Goal: Task Accomplishment & Management: Use online tool/utility

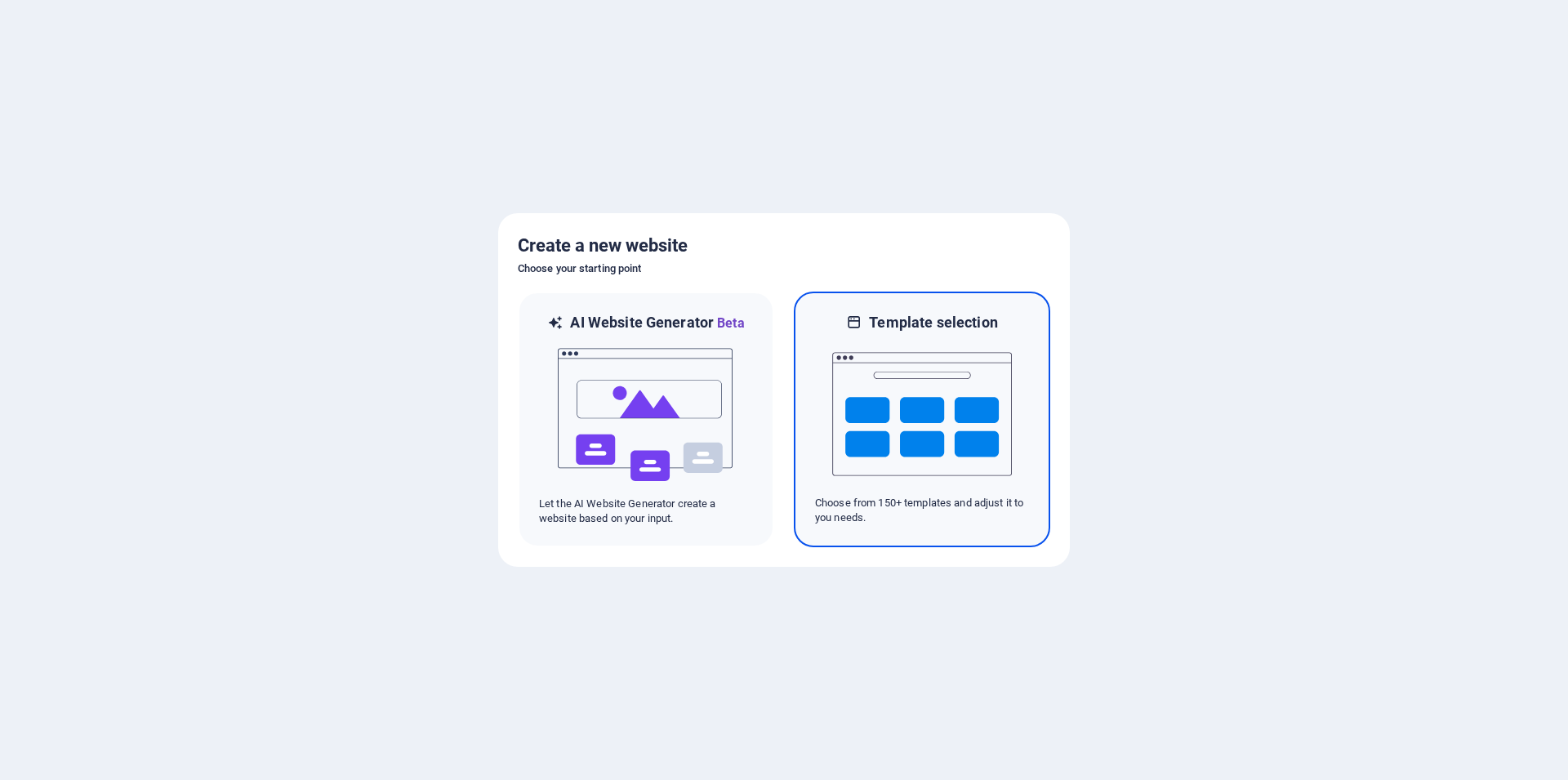
click at [948, 434] on img at bounding box center [922, 413] width 179 height 163
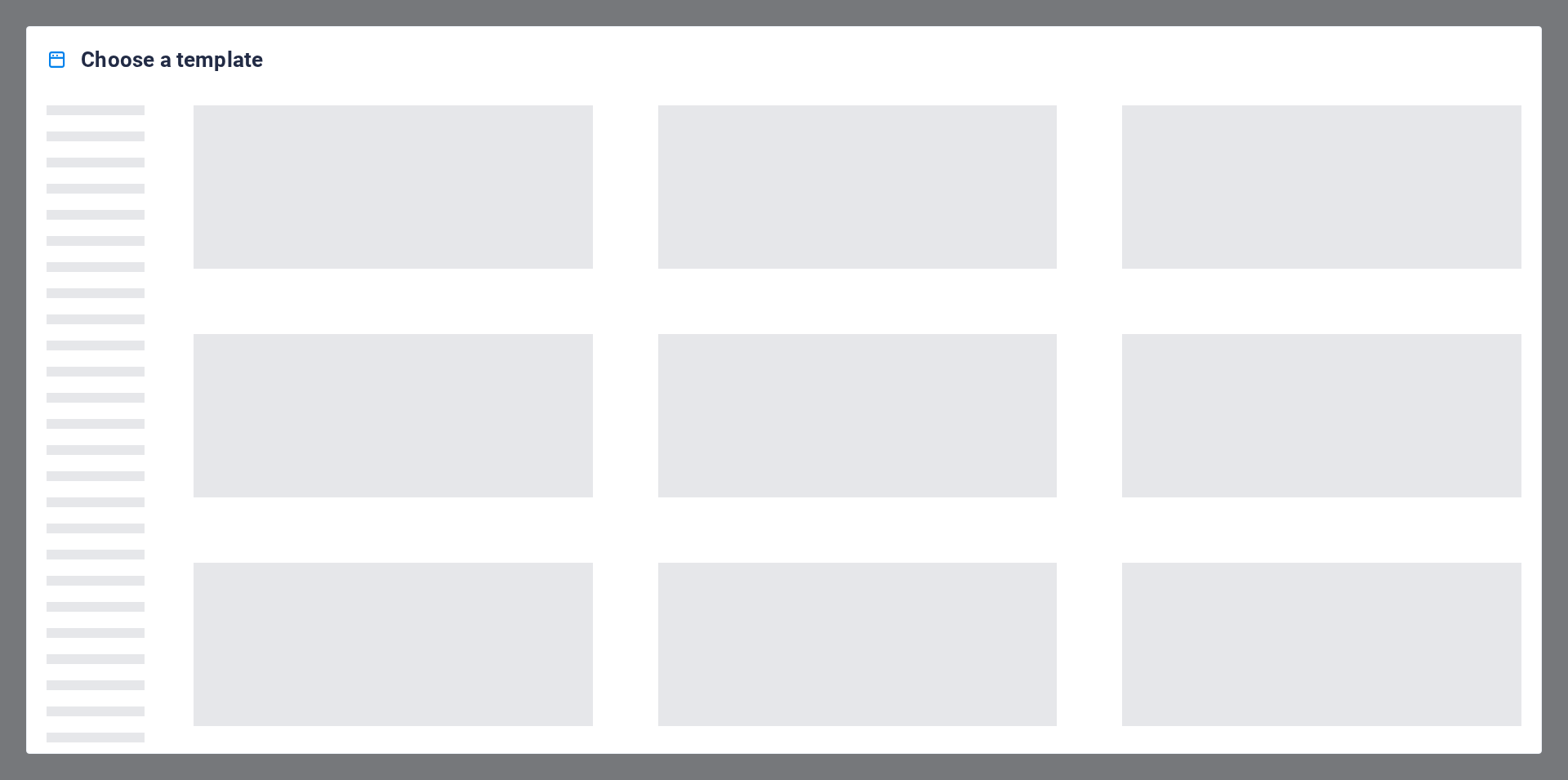
click at [1541, 38] on div "Choose a template" at bounding box center [784, 390] width 1516 height 727
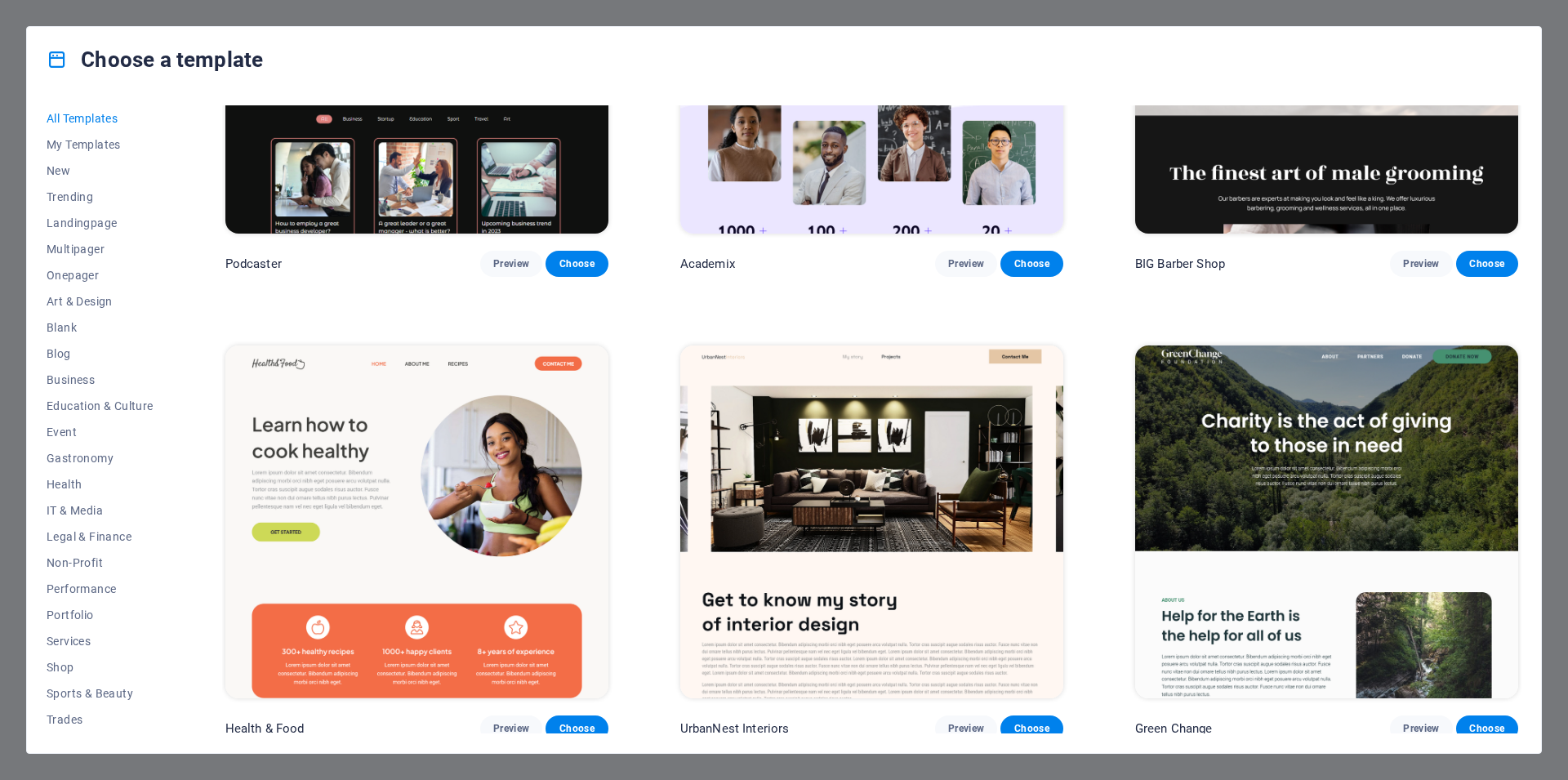
scroll to position [3620, 0]
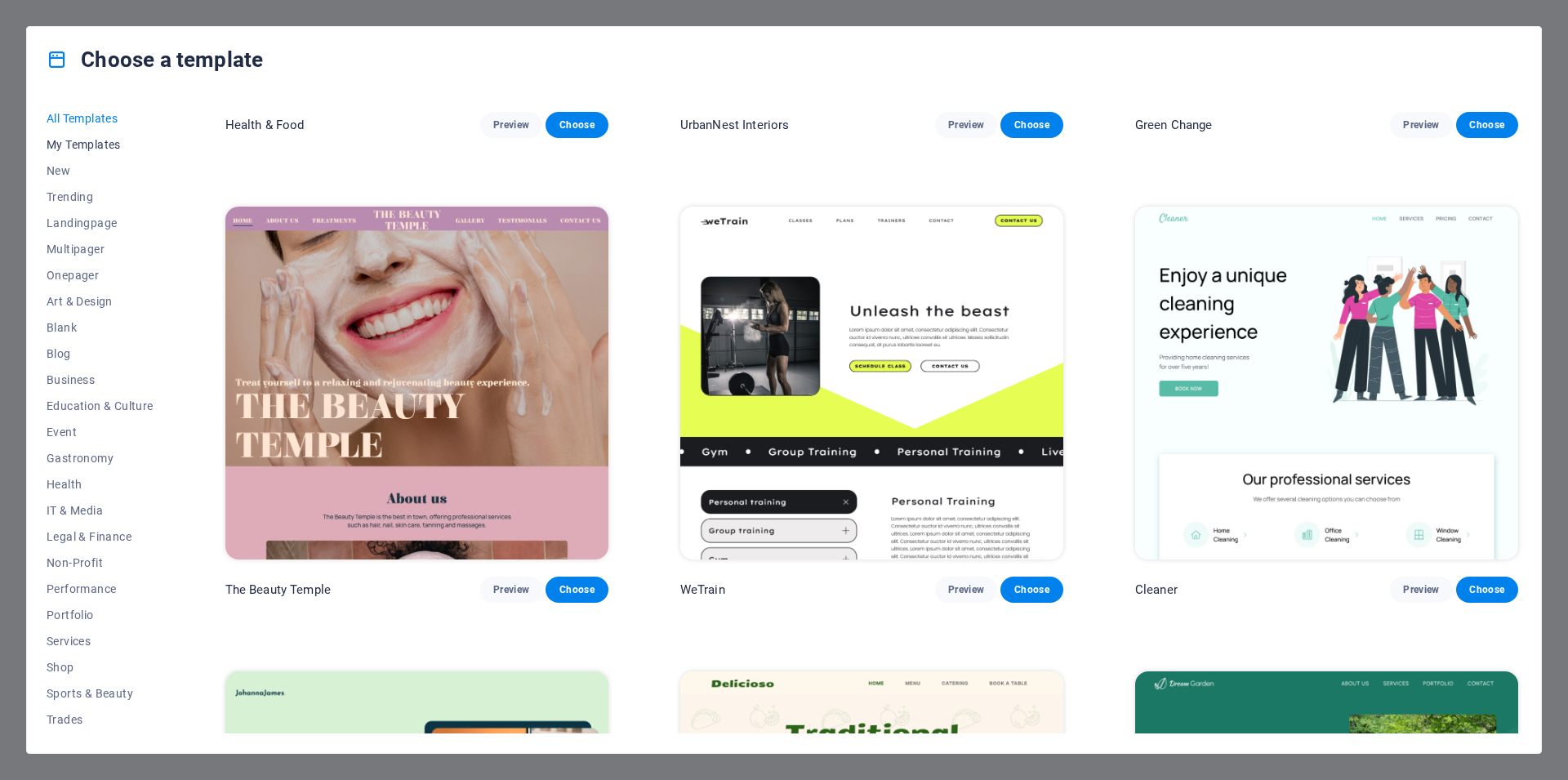
click at [87, 148] on span "My Templates" at bounding box center [100, 144] width 107 height 13
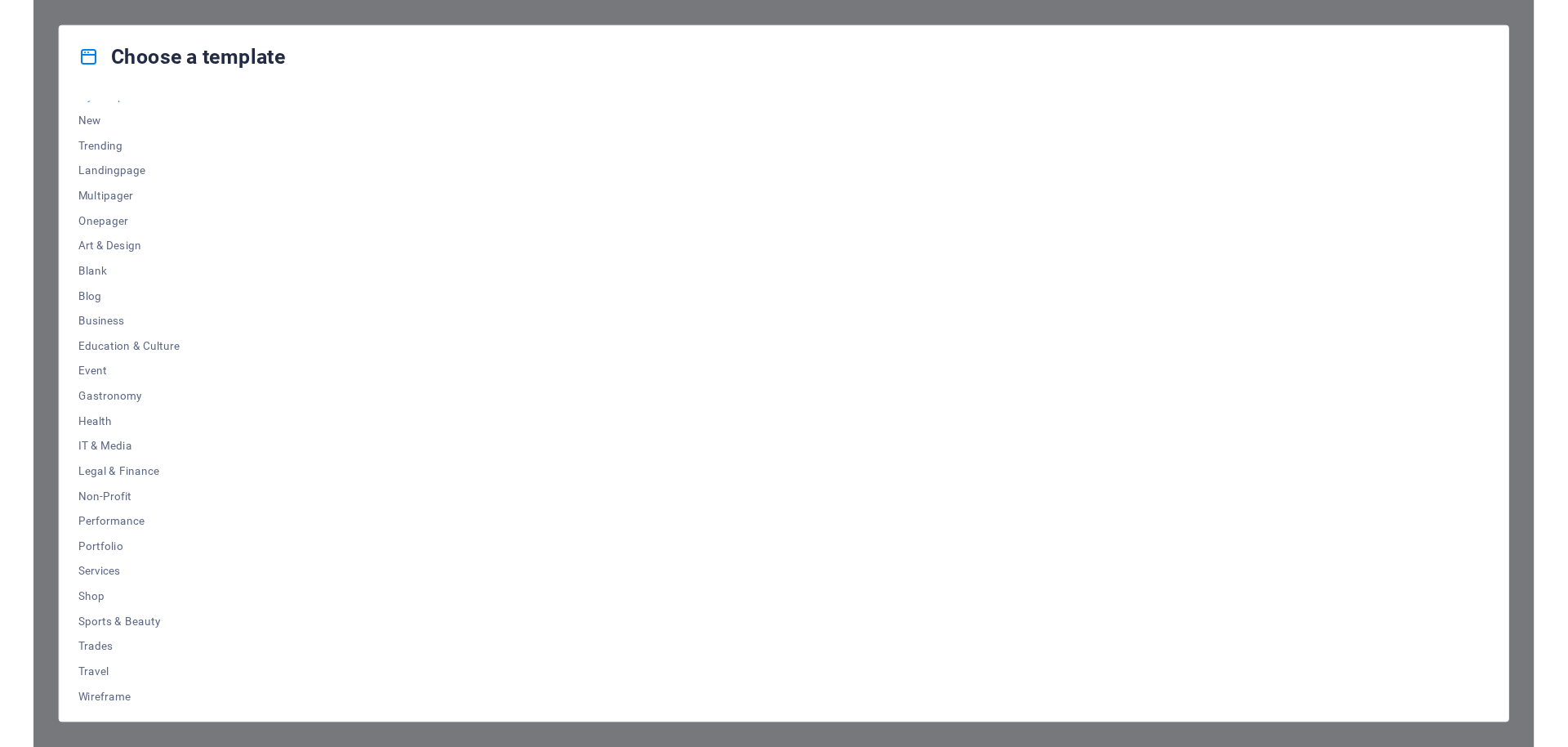
scroll to position [51, 0]
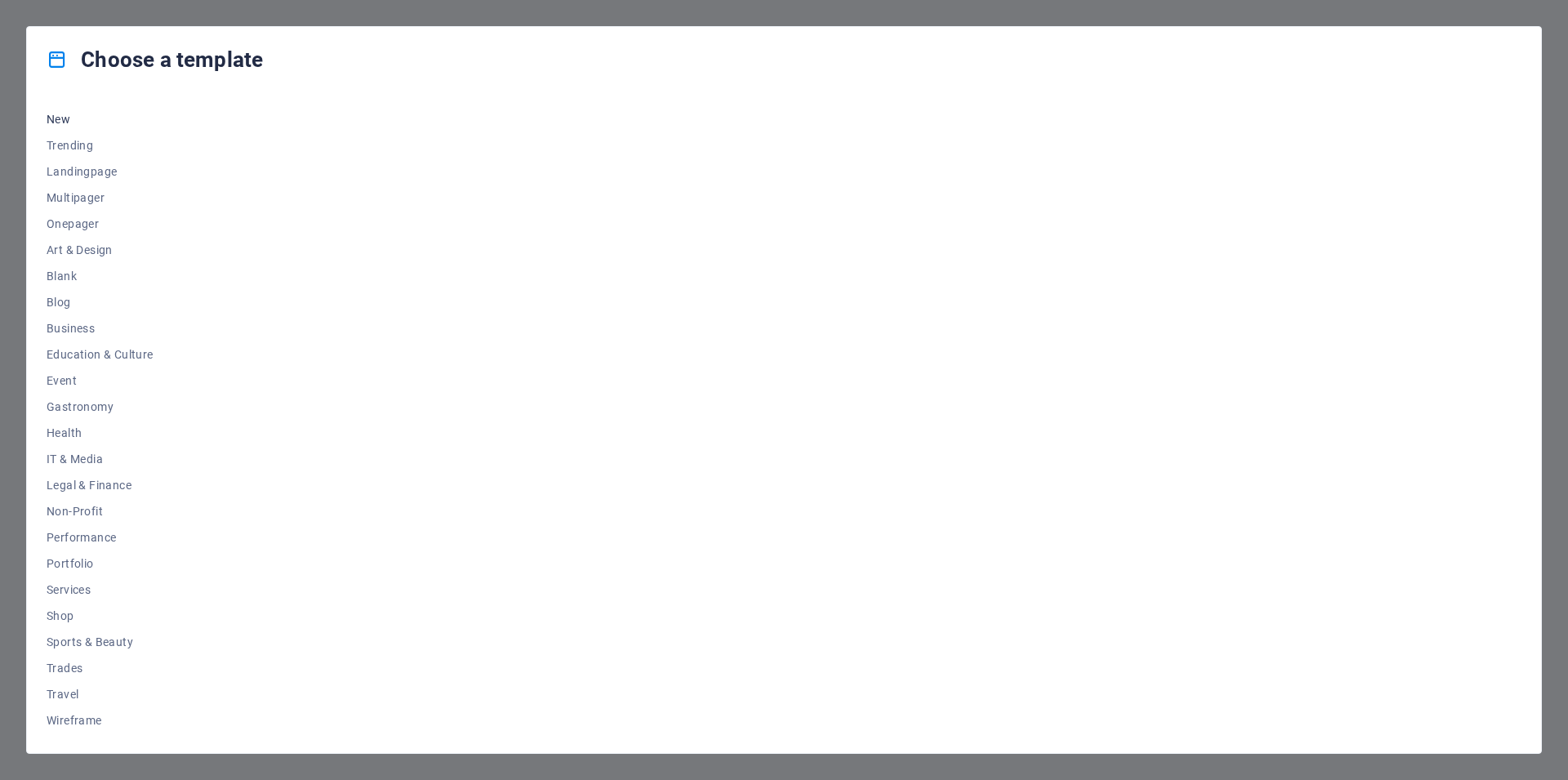
click at [80, 112] on button "New" at bounding box center [100, 119] width 107 height 27
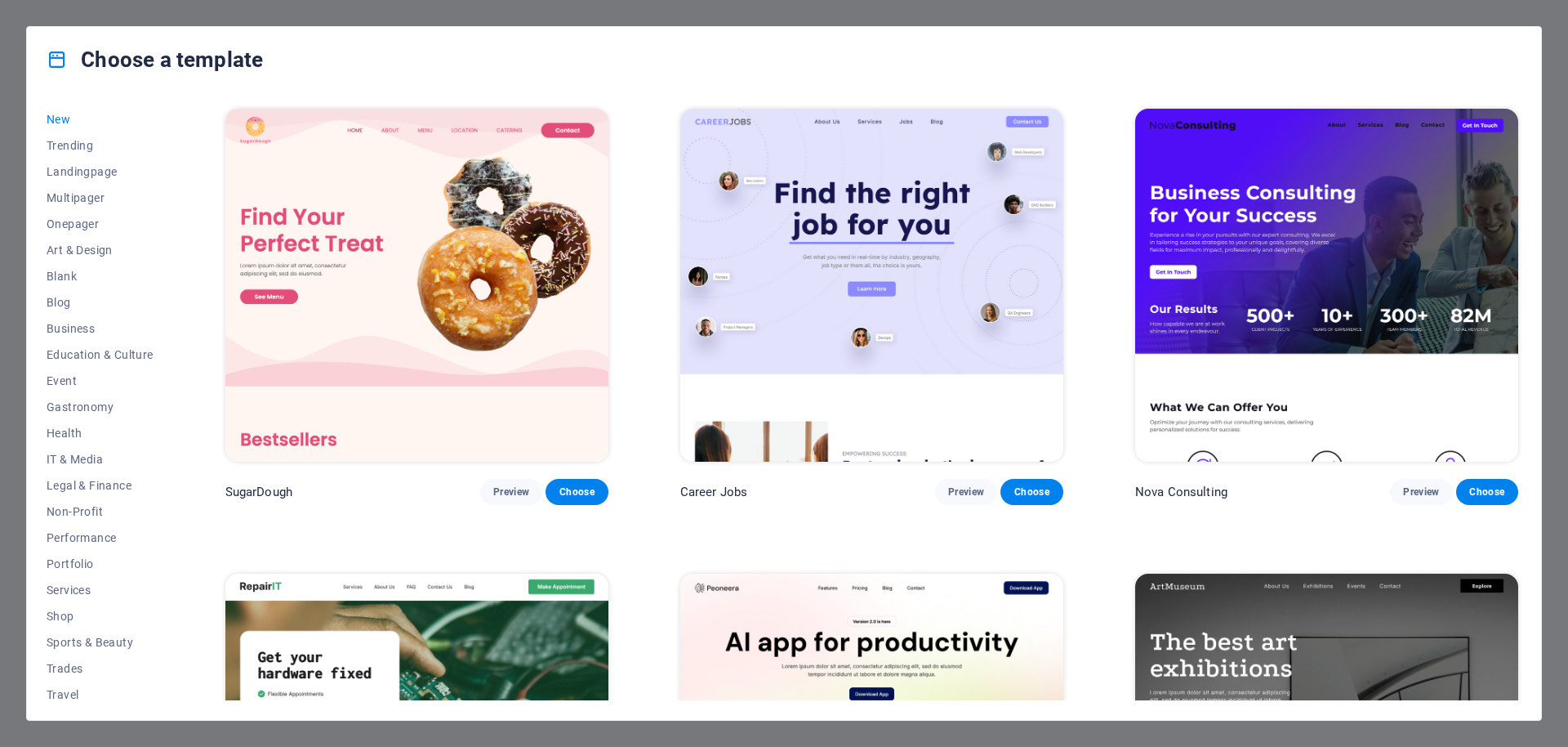
click at [1355, 341] on img at bounding box center [1327, 285] width 383 height 353
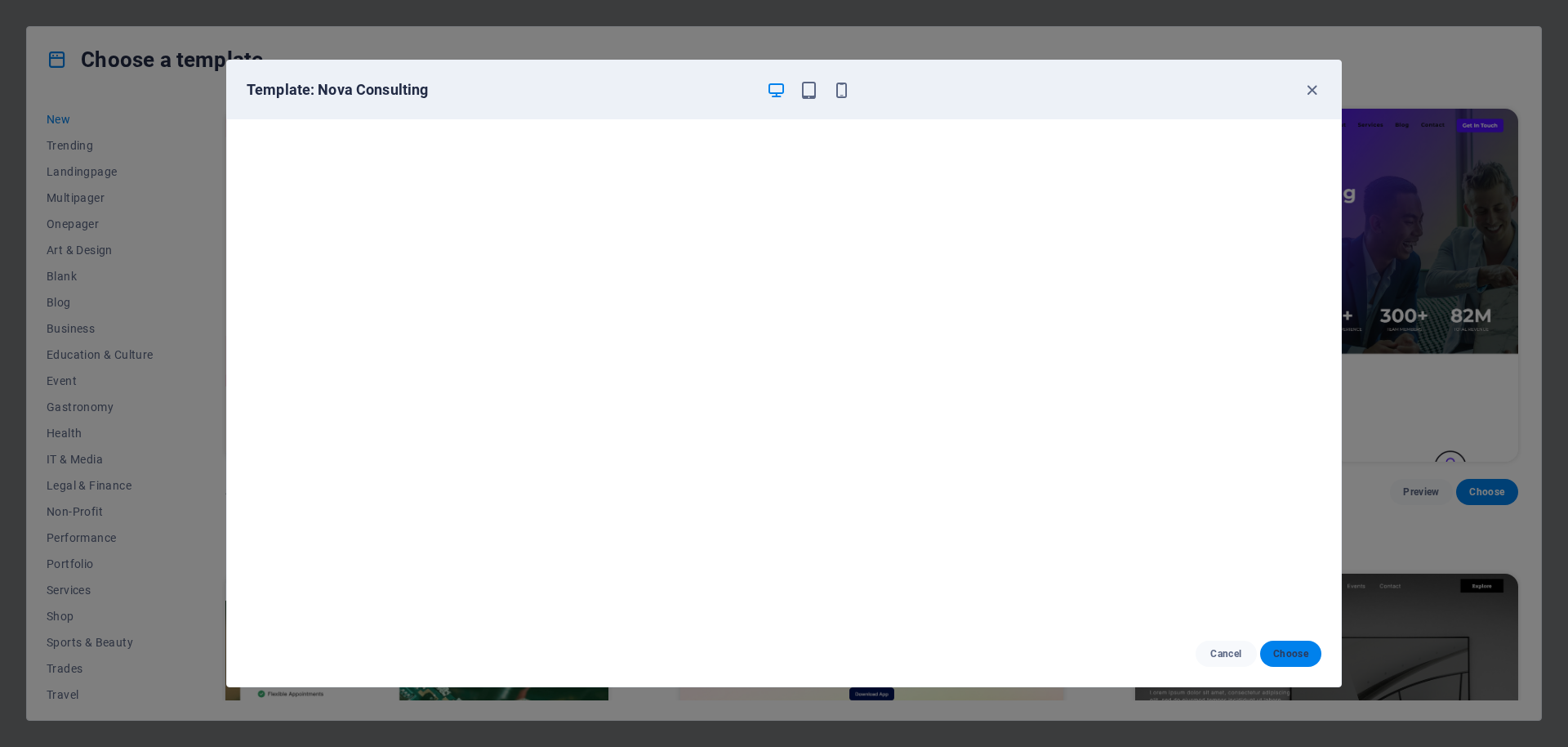
click at [1283, 651] on span "Choose" at bounding box center [1291, 653] width 35 height 13
